Goal: Task Accomplishment & Management: Manage account settings

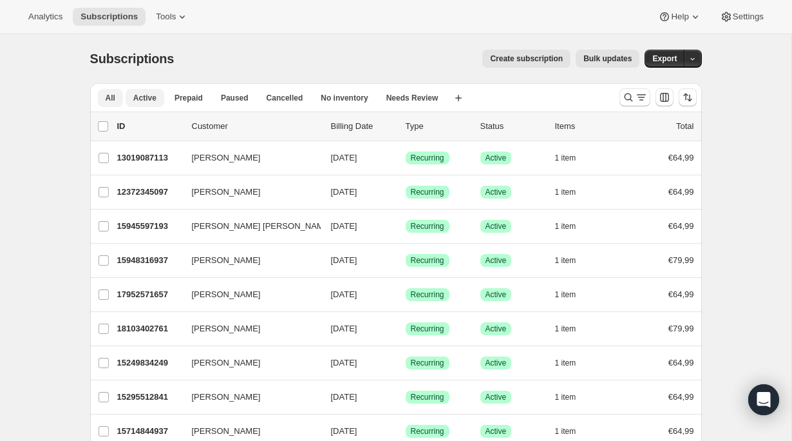
click at [144, 95] on span "Active" at bounding box center [144, 98] width 23 height 10
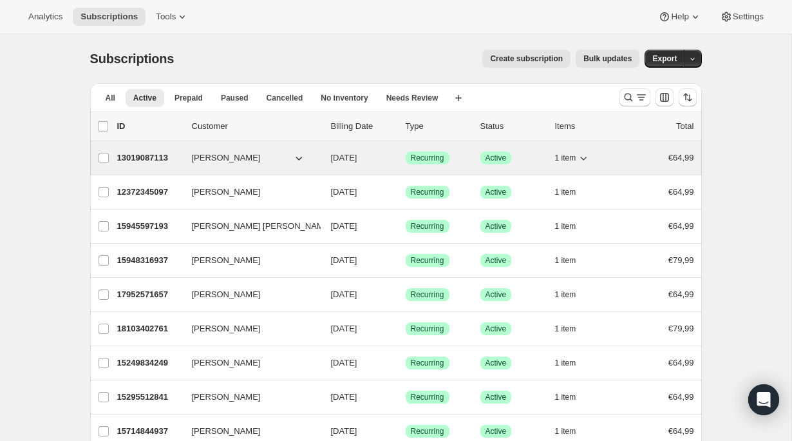
click at [156, 160] on p "13019087113" at bounding box center [149, 157] width 64 height 13
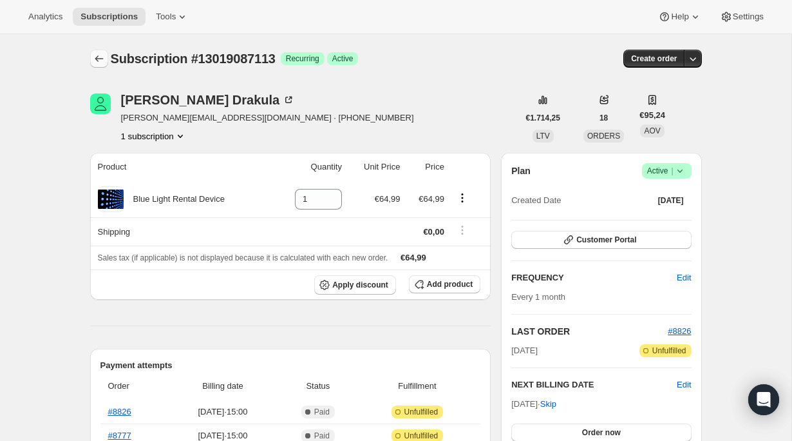
click at [98, 57] on icon "Subscriptions" at bounding box center [99, 58] width 13 height 13
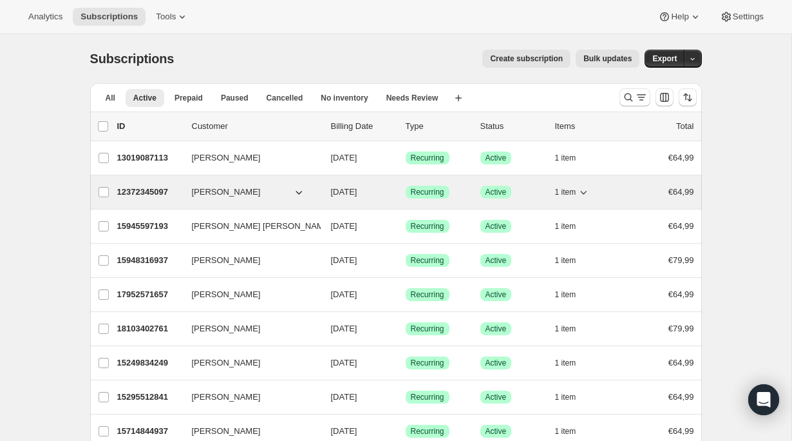
click at [155, 195] on p "12372345097" at bounding box center [149, 192] width 64 height 13
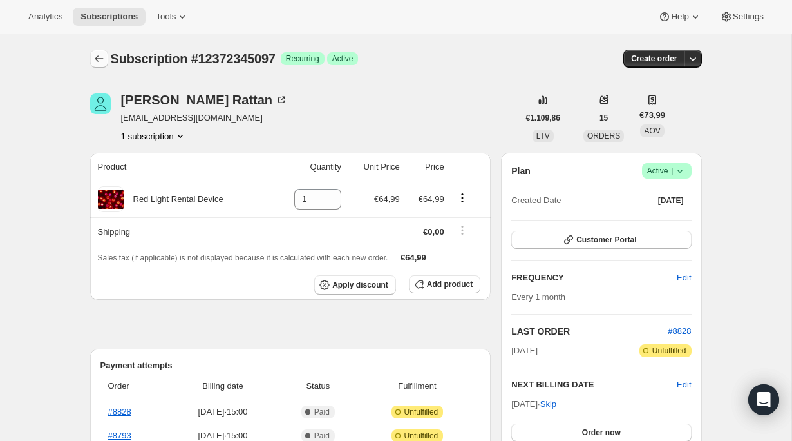
click at [102, 59] on icon "Subscriptions" at bounding box center [99, 58] width 13 height 13
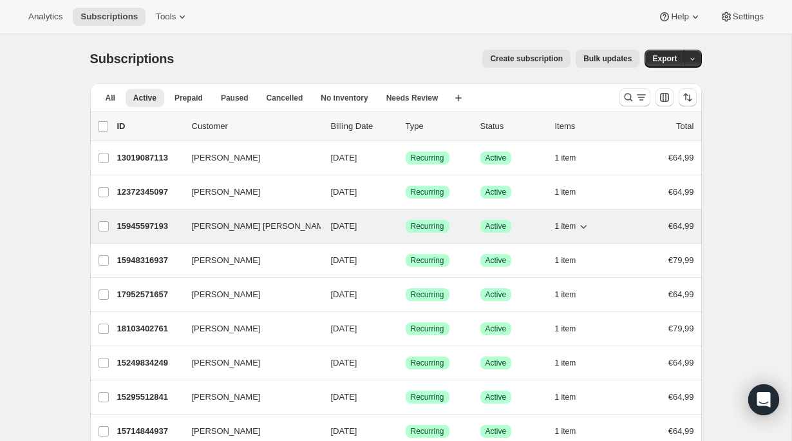
click at [143, 229] on p "15945597193" at bounding box center [149, 226] width 64 height 13
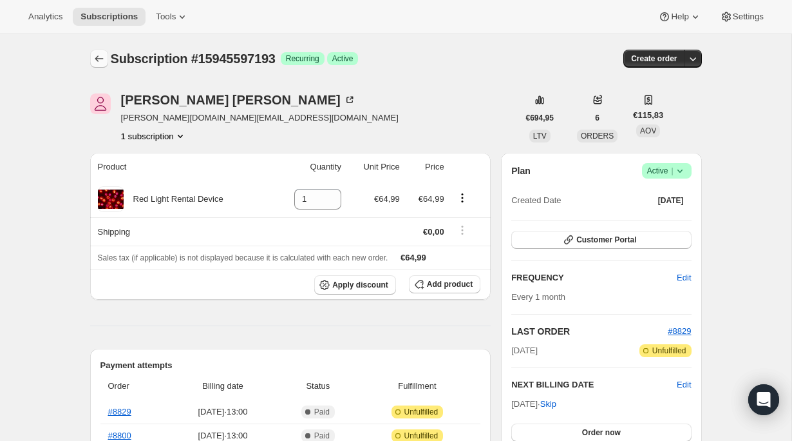
click at [97, 66] on button "Subscriptions" at bounding box center [99, 59] width 18 height 18
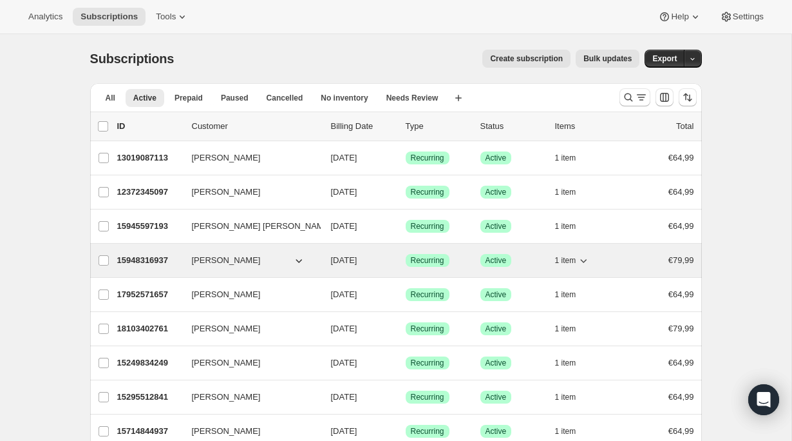
click at [144, 260] on p "15948316937" at bounding box center [149, 260] width 64 height 13
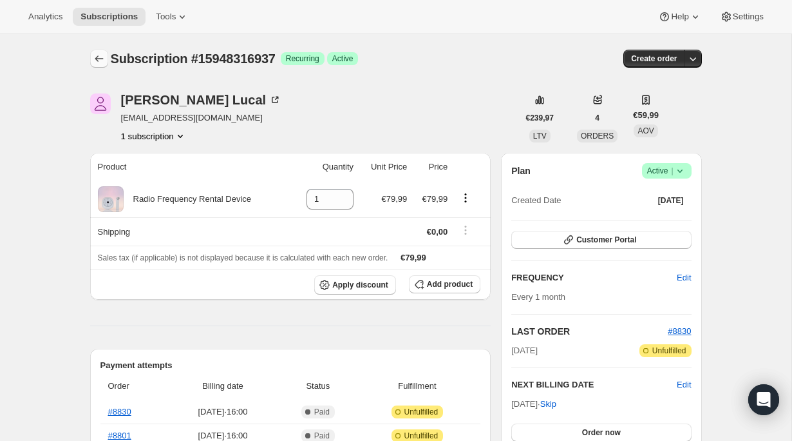
click at [99, 60] on icon "Subscriptions" at bounding box center [99, 58] width 13 height 13
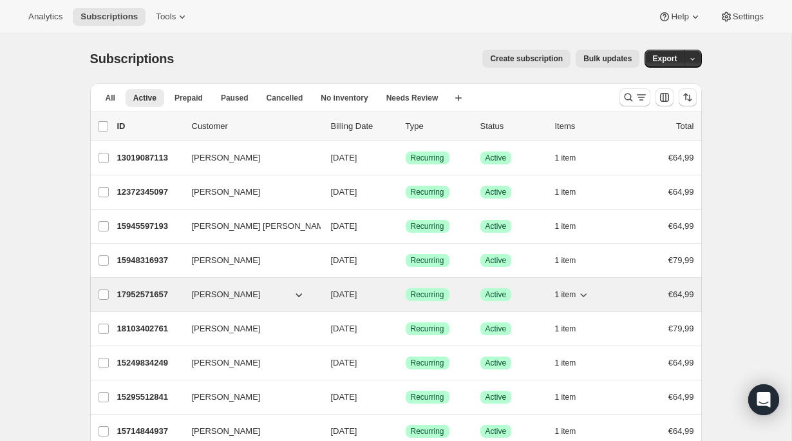
click at [152, 296] on p "17952571657" at bounding box center [149, 294] width 64 height 13
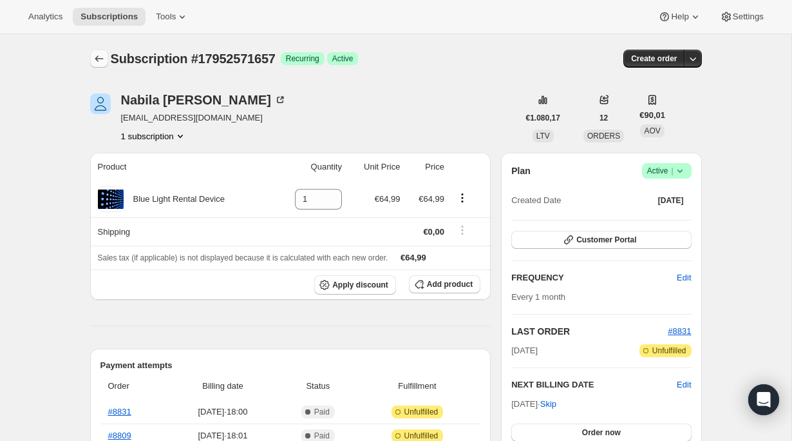
click at [98, 60] on icon "Subscriptions" at bounding box center [99, 58] width 13 height 13
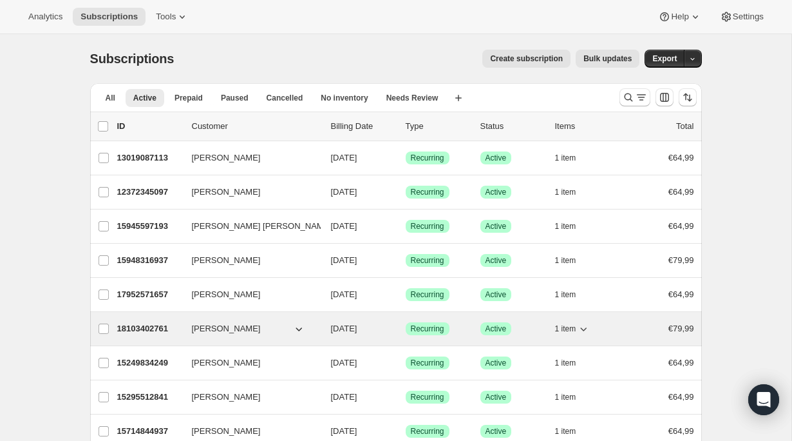
click at [144, 329] on p "18103402761" at bounding box center [149, 328] width 64 height 13
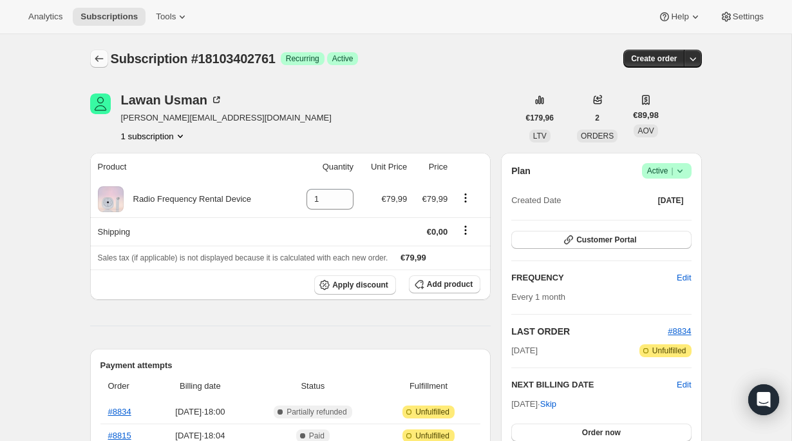
click at [98, 61] on icon "Subscriptions" at bounding box center [99, 58] width 13 height 13
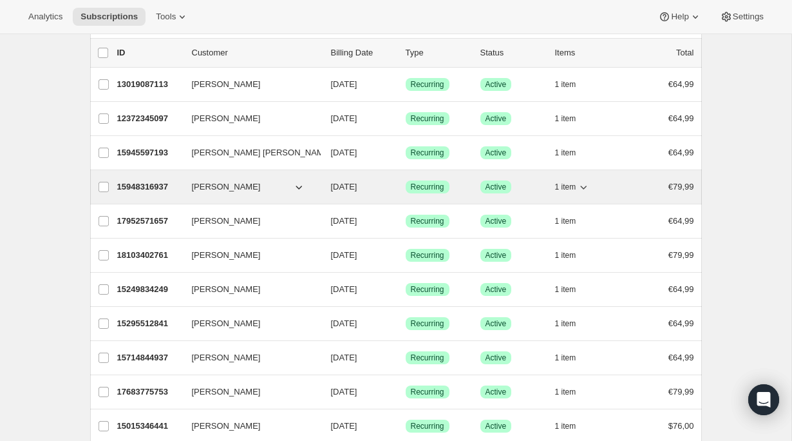
scroll to position [74, 0]
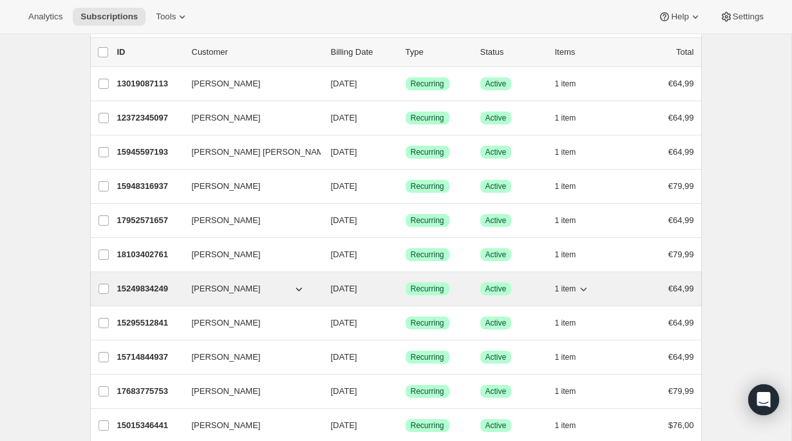
click at [136, 291] on p "15249834249" at bounding box center [149, 288] width 64 height 13
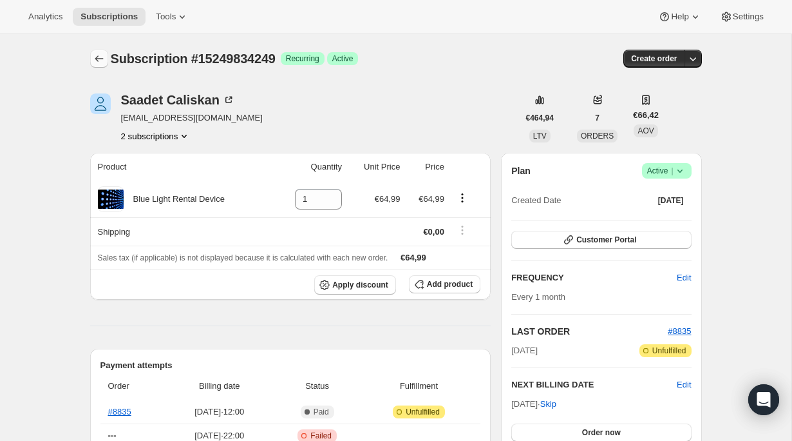
click at [101, 57] on icon "Subscriptions" at bounding box center [99, 58] width 13 height 13
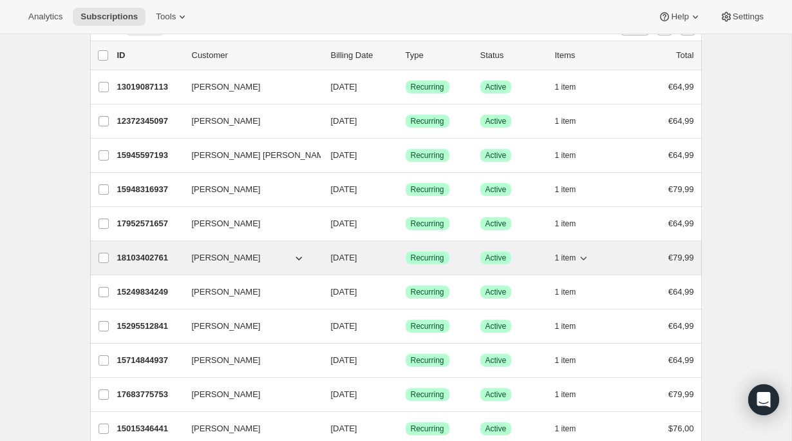
scroll to position [72, 0]
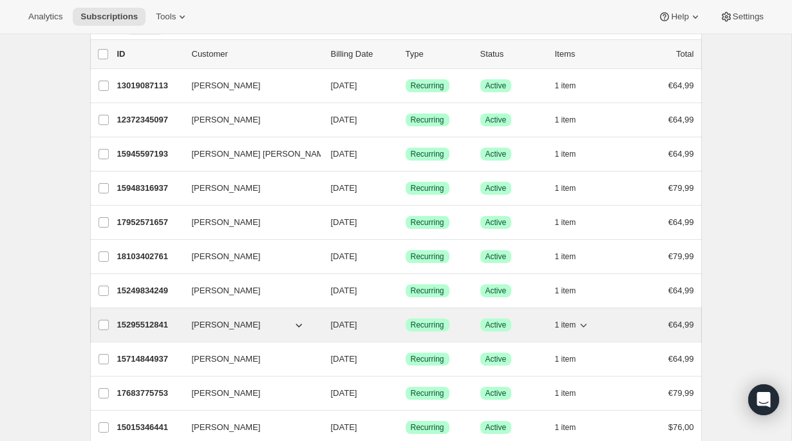
click at [144, 324] on p "15295512841" at bounding box center [149, 324] width 64 height 13
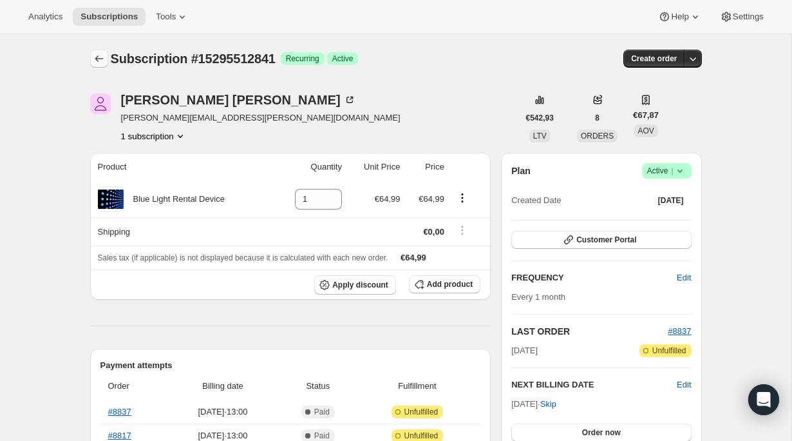
click at [103, 57] on icon "Subscriptions" at bounding box center [99, 58] width 13 height 13
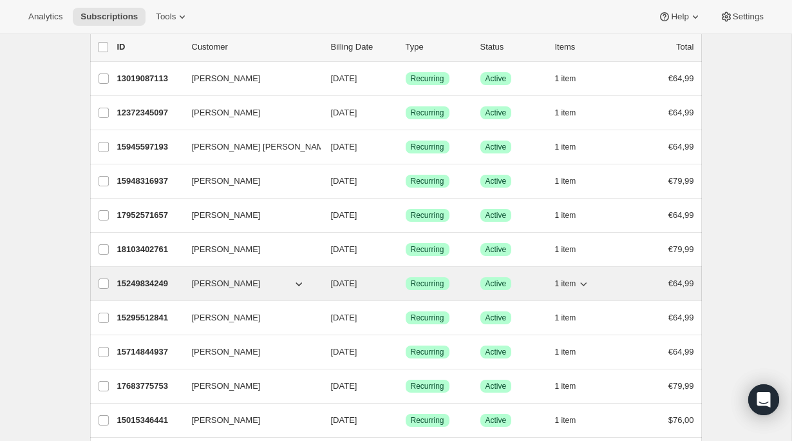
scroll to position [91, 0]
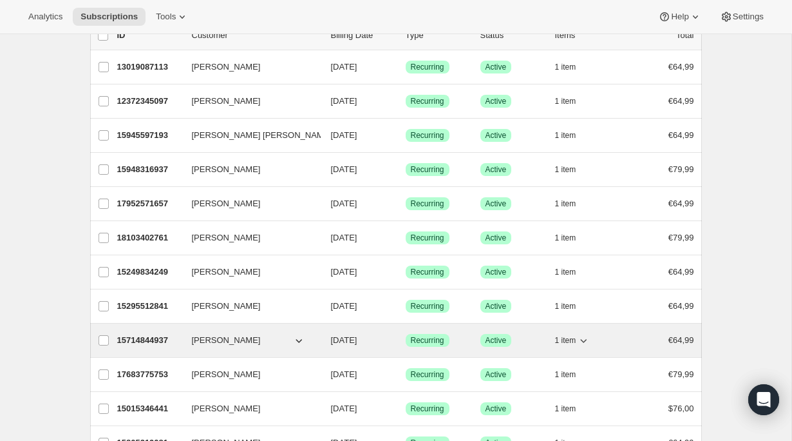
click at [144, 342] on p "15714844937" at bounding box center [149, 340] width 64 height 13
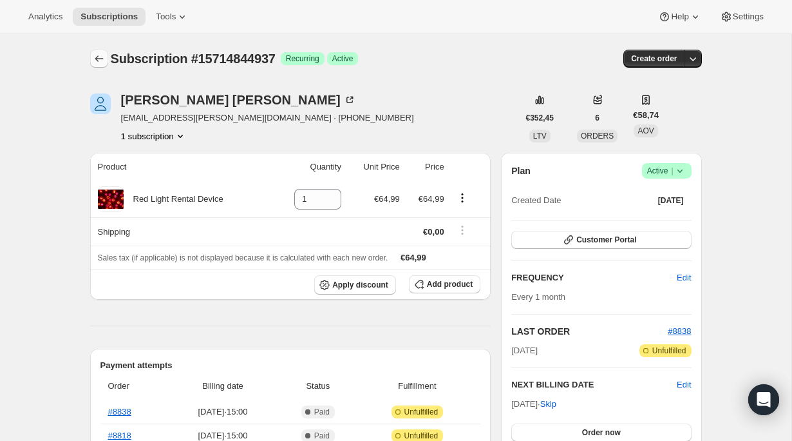
click at [100, 59] on icon "Subscriptions" at bounding box center [99, 58] width 13 height 13
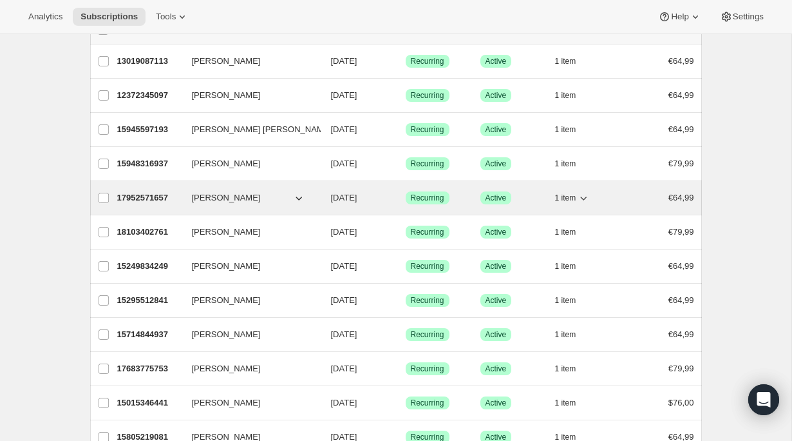
scroll to position [182, 0]
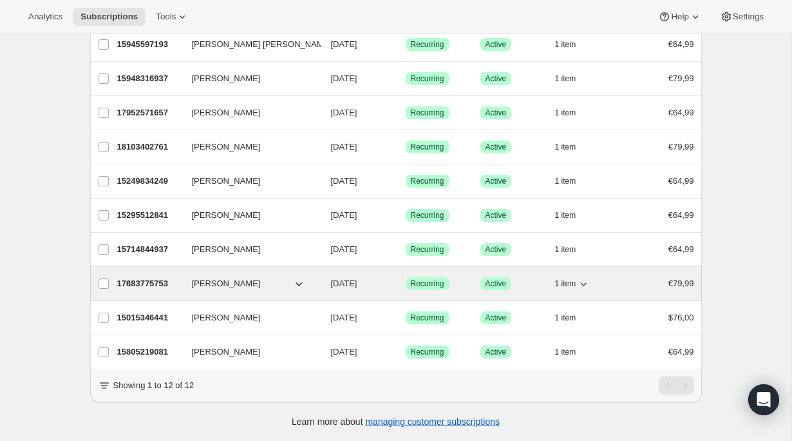
click at [163, 284] on p "17683775753" at bounding box center [149, 283] width 64 height 13
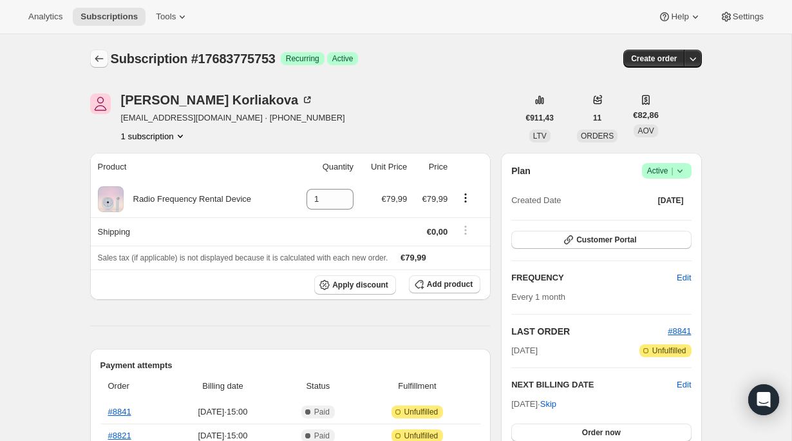
click at [101, 61] on icon "Subscriptions" at bounding box center [99, 58] width 13 height 13
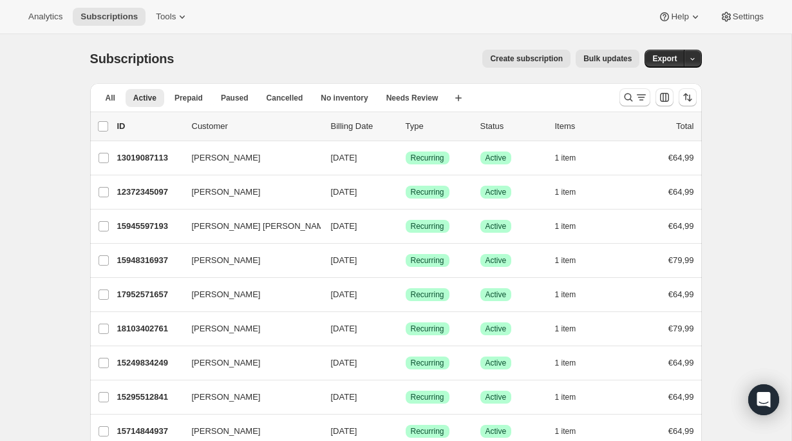
scroll to position [182, 0]
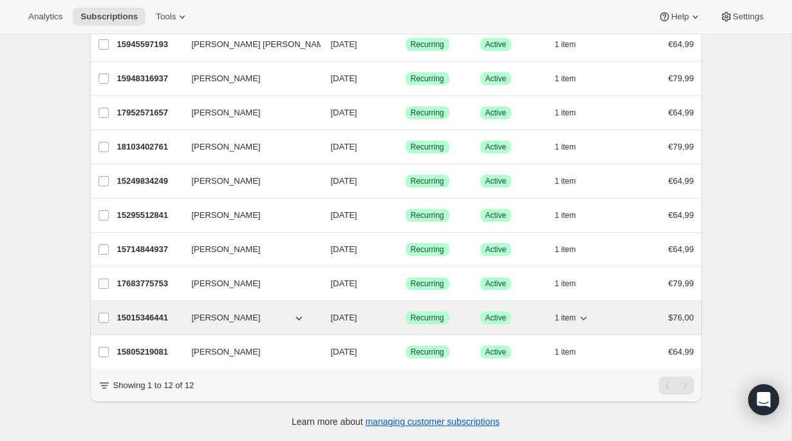
click at [142, 320] on p "15015346441" at bounding box center [149, 317] width 64 height 13
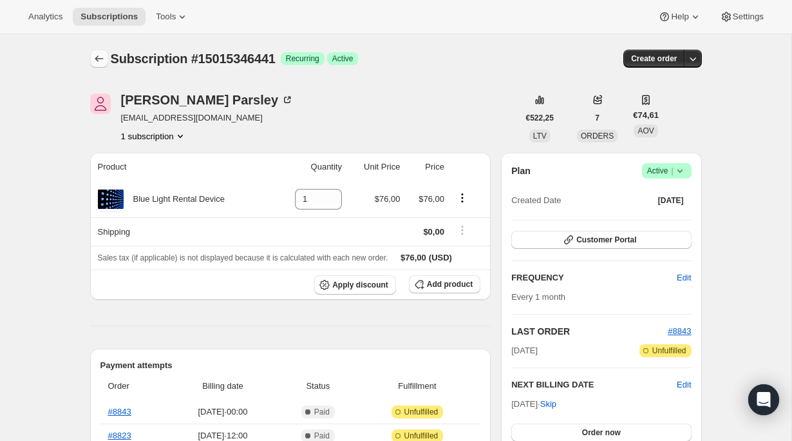
click at [96, 61] on icon "Subscriptions" at bounding box center [99, 58] width 13 height 13
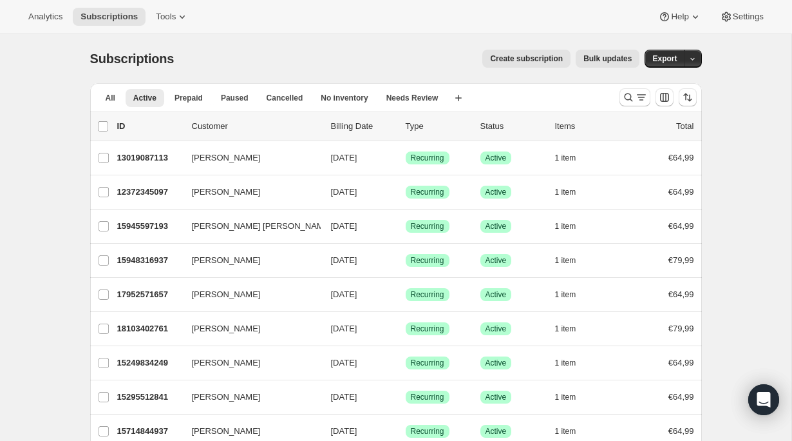
scroll to position [182, 0]
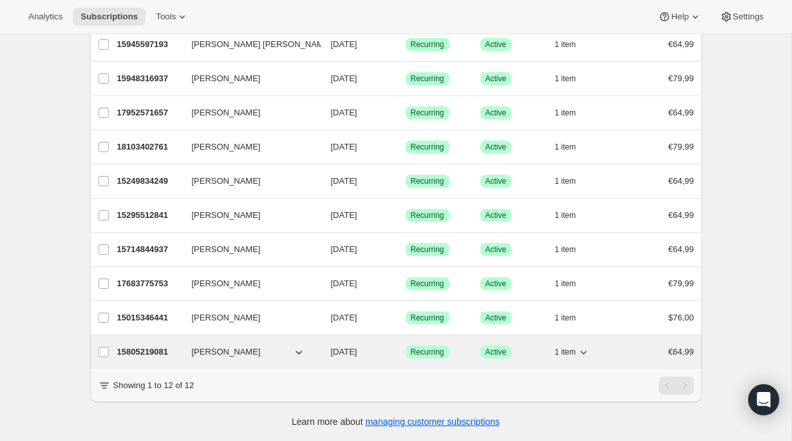
click at [140, 352] on p "15805219081" at bounding box center [149, 351] width 64 height 13
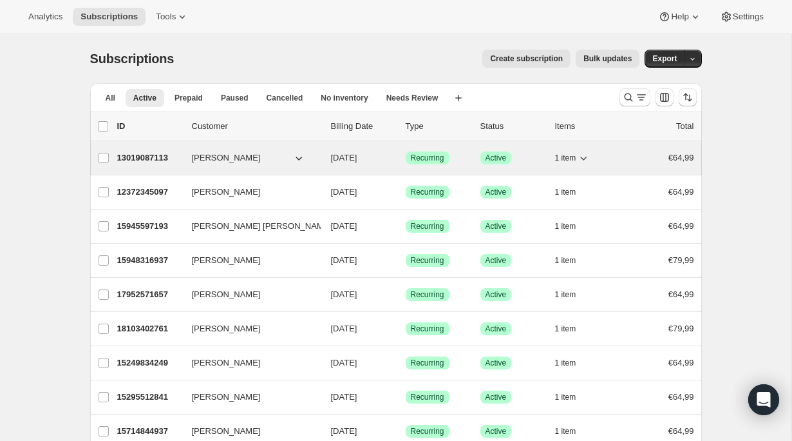
click at [153, 155] on p "13019087113" at bounding box center [149, 157] width 64 height 13
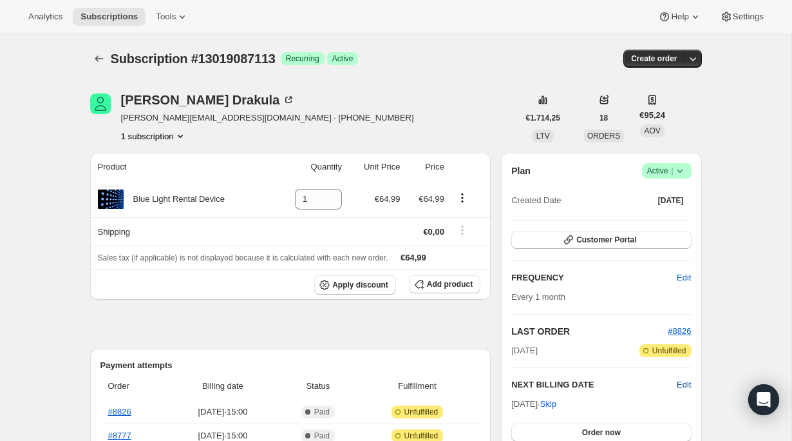
click at [680, 387] on span "Edit" at bounding box center [684, 384] width 14 height 13
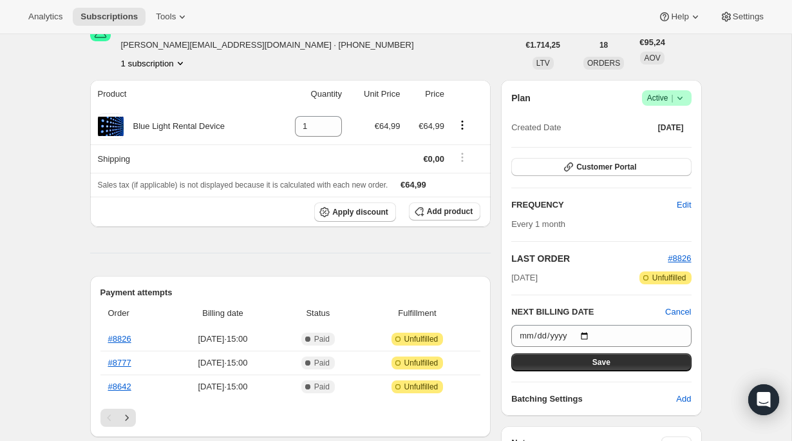
scroll to position [81, 0]
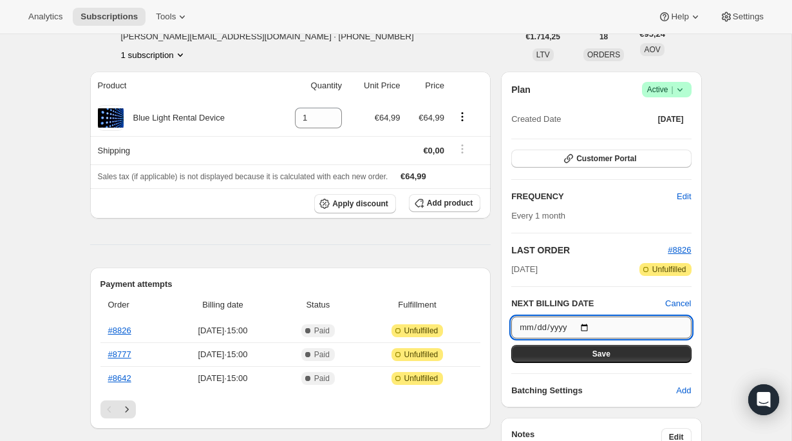
click at [589, 325] on input "[DATE]" at bounding box center [601, 327] width 180 height 22
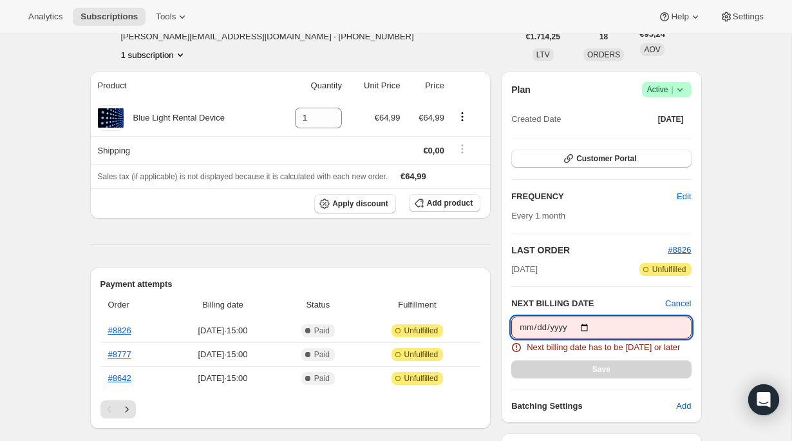
click at [591, 329] on input "[DATE]" at bounding box center [601, 327] width 180 height 22
type input "[DATE]"
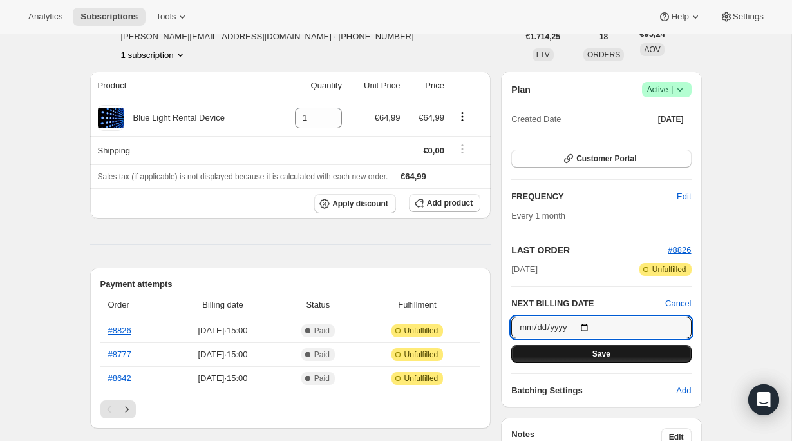
click at [579, 353] on button "Save" at bounding box center [601, 354] width 180 height 18
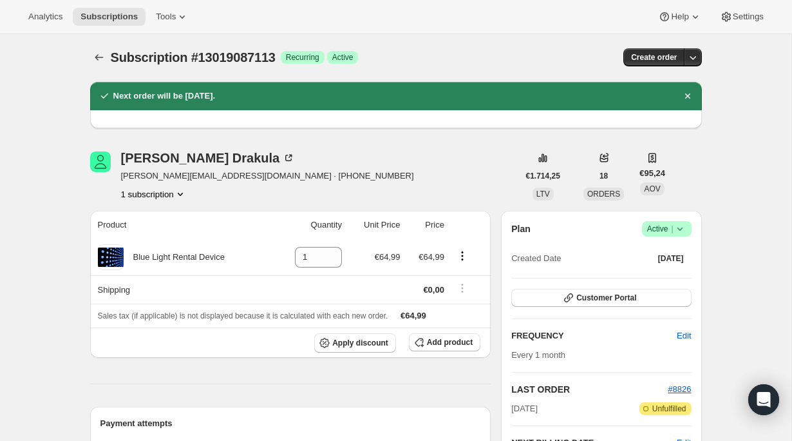
scroll to position [0, 0]
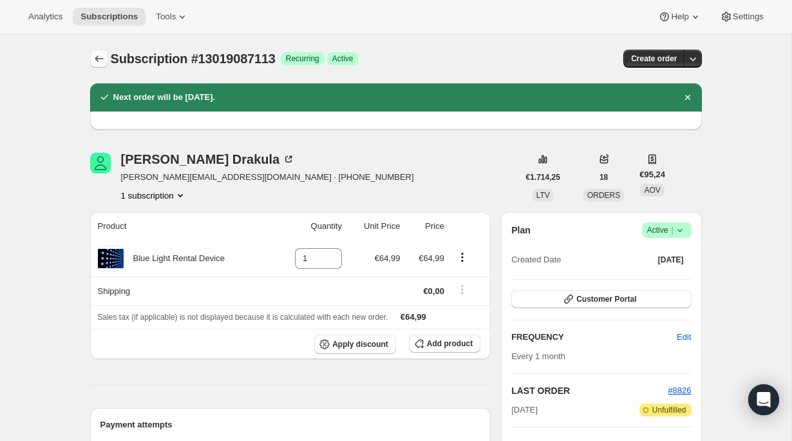
click at [93, 61] on icon "Subscriptions" at bounding box center [99, 58] width 13 height 13
